Goal: Information Seeking & Learning: Learn about a topic

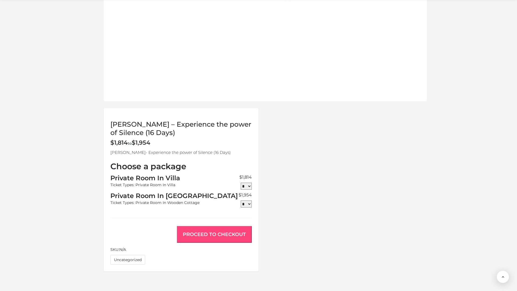
scroll to position [428, 0]
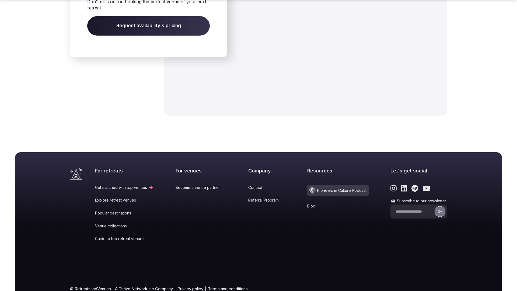
scroll to position [825, 0]
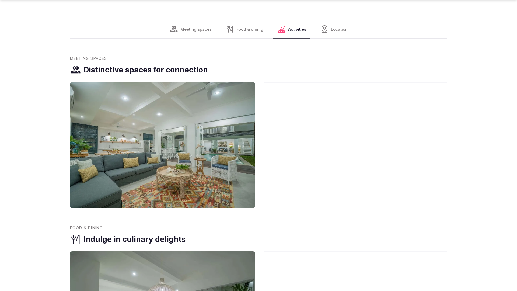
scroll to position [543, 0]
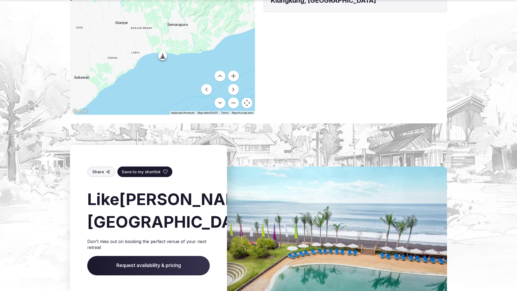
scroll to position [803, 0]
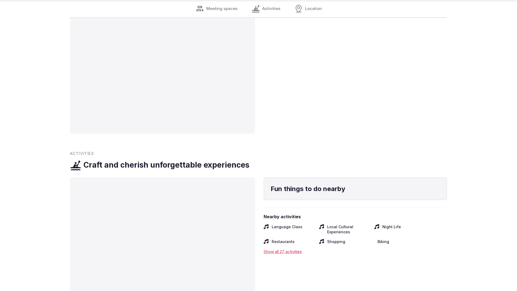
scroll to position [1083, 0]
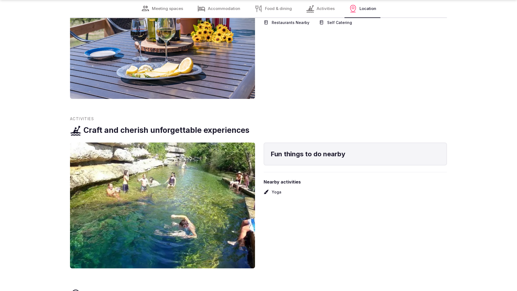
scroll to position [1066, 0]
